Goal: Task Accomplishment & Management: Manage account settings

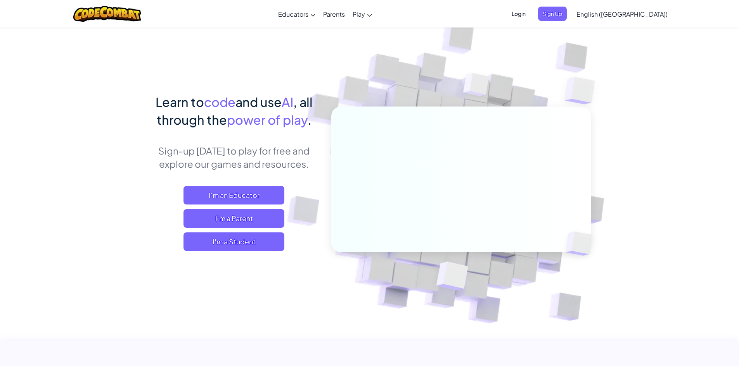
click at [530, 15] on span "Login" at bounding box center [518, 14] width 23 height 14
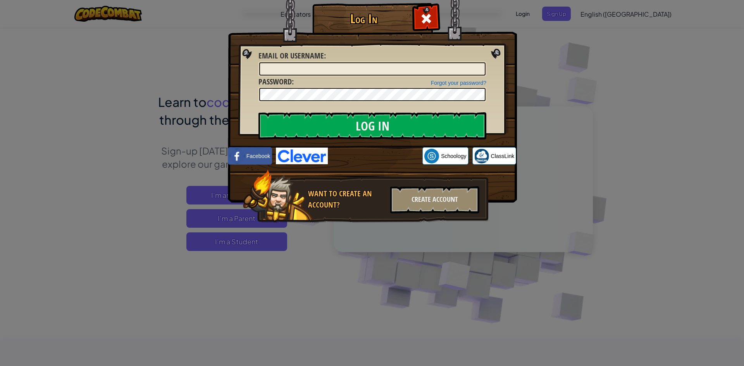
click at [544, 49] on div "Log In Unknown Error Email or Username : Forgot your password? Password : Log I…" at bounding box center [372, 183] width 744 height 366
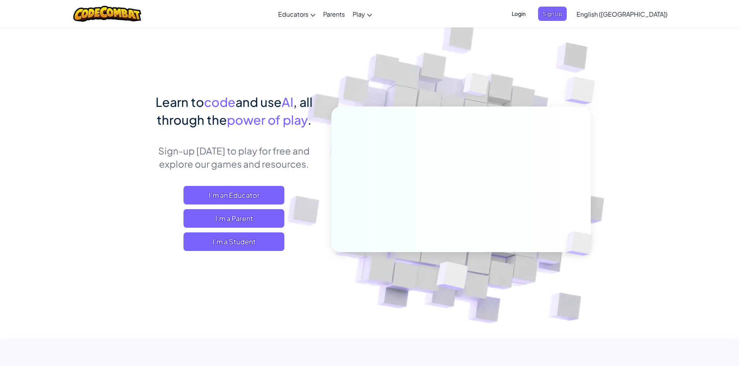
click at [530, 12] on span "Login" at bounding box center [518, 14] width 23 height 14
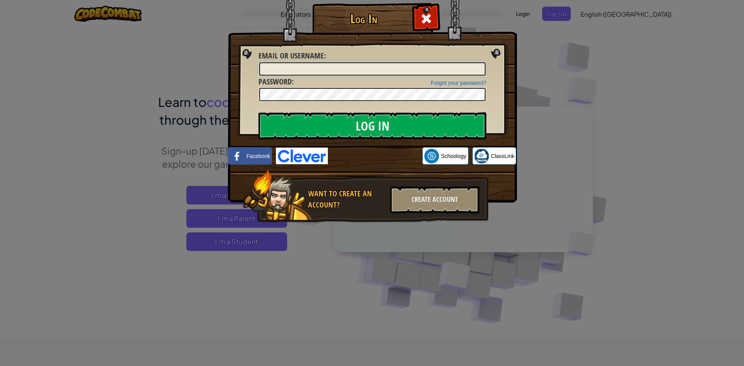
click at [387, 67] on input "Email or Username :" at bounding box center [372, 68] width 226 height 13
type input "[EMAIL_ADDRESS][DOMAIN_NAME]"
click at [259, 112] on input "Log In" at bounding box center [373, 125] width 228 height 27
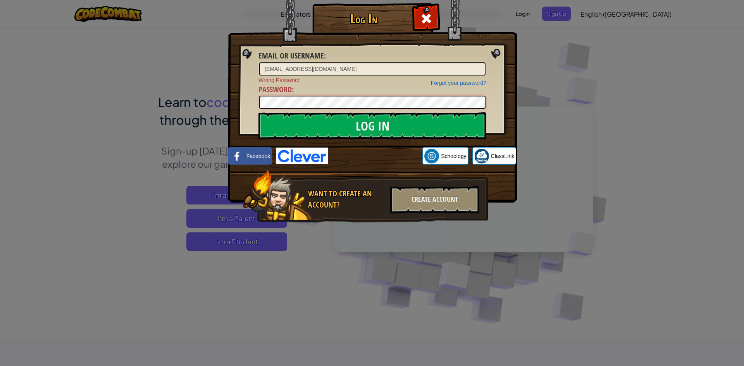
click at [244, 98] on div "Log In Email or Username : [EMAIL_ADDRESS][DOMAIN_NAME] Forgot your password? W…" at bounding box center [372, 125] width 258 height 226
click at [259, 112] on input "Log In" at bounding box center [373, 125] width 228 height 27
click at [434, 16] on div at bounding box center [426, 17] width 24 height 24
